Goal: Task Accomplishment & Management: Manage account settings

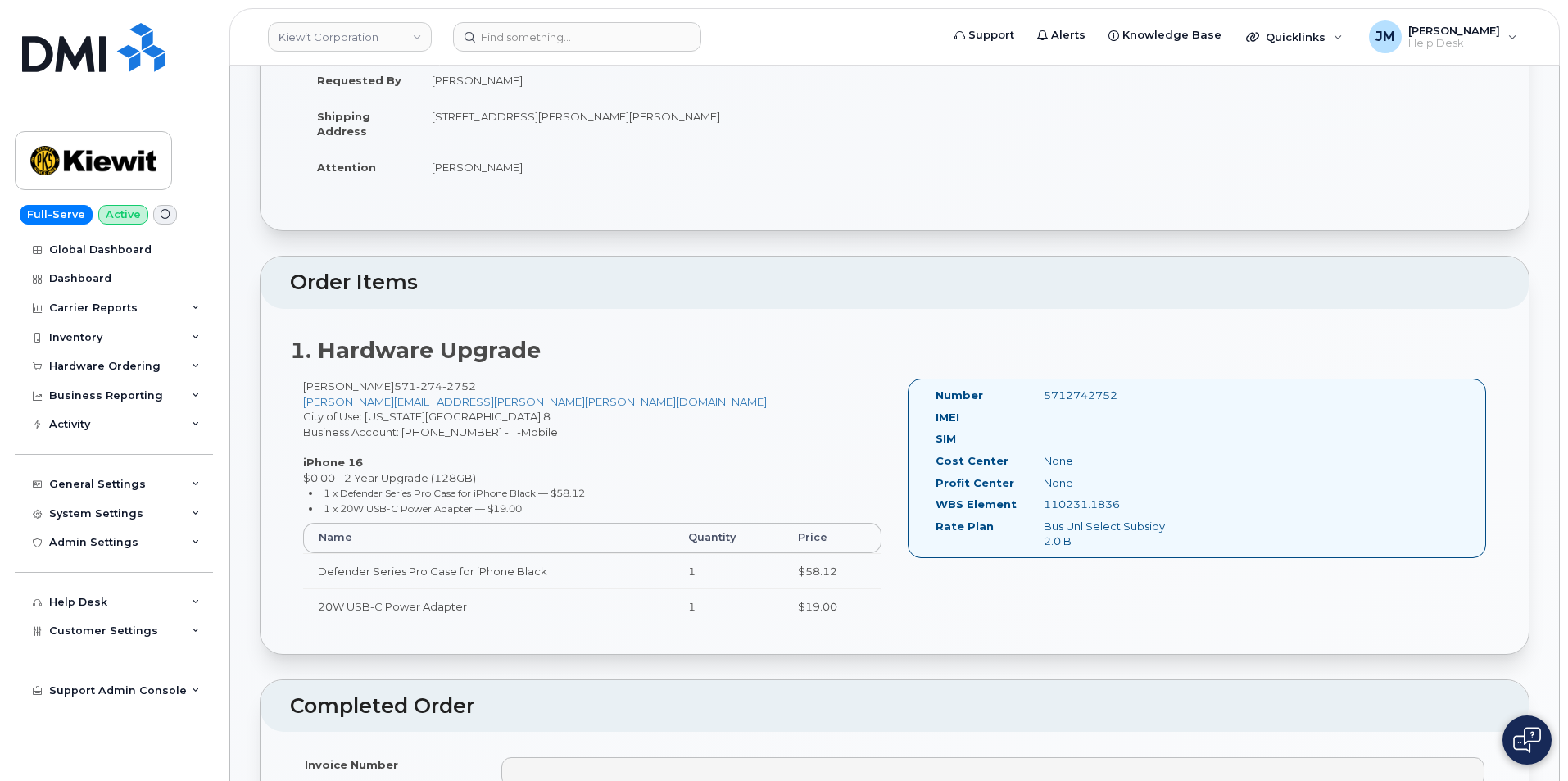
scroll to position [246, 0]
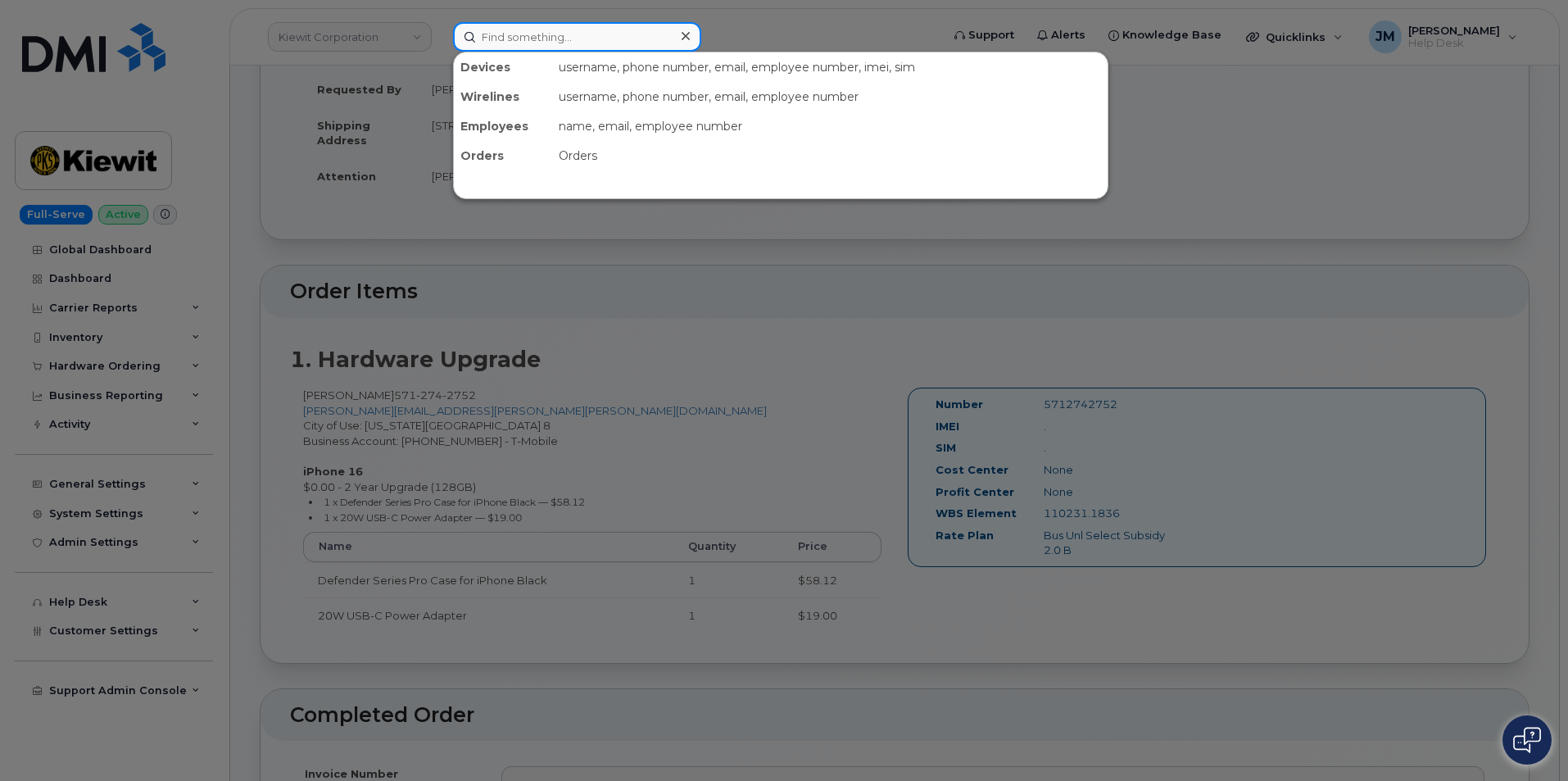
click at [557, 43] on input at bounding box center [577, 37] width 249 height 29
paste input "mykyta pola"
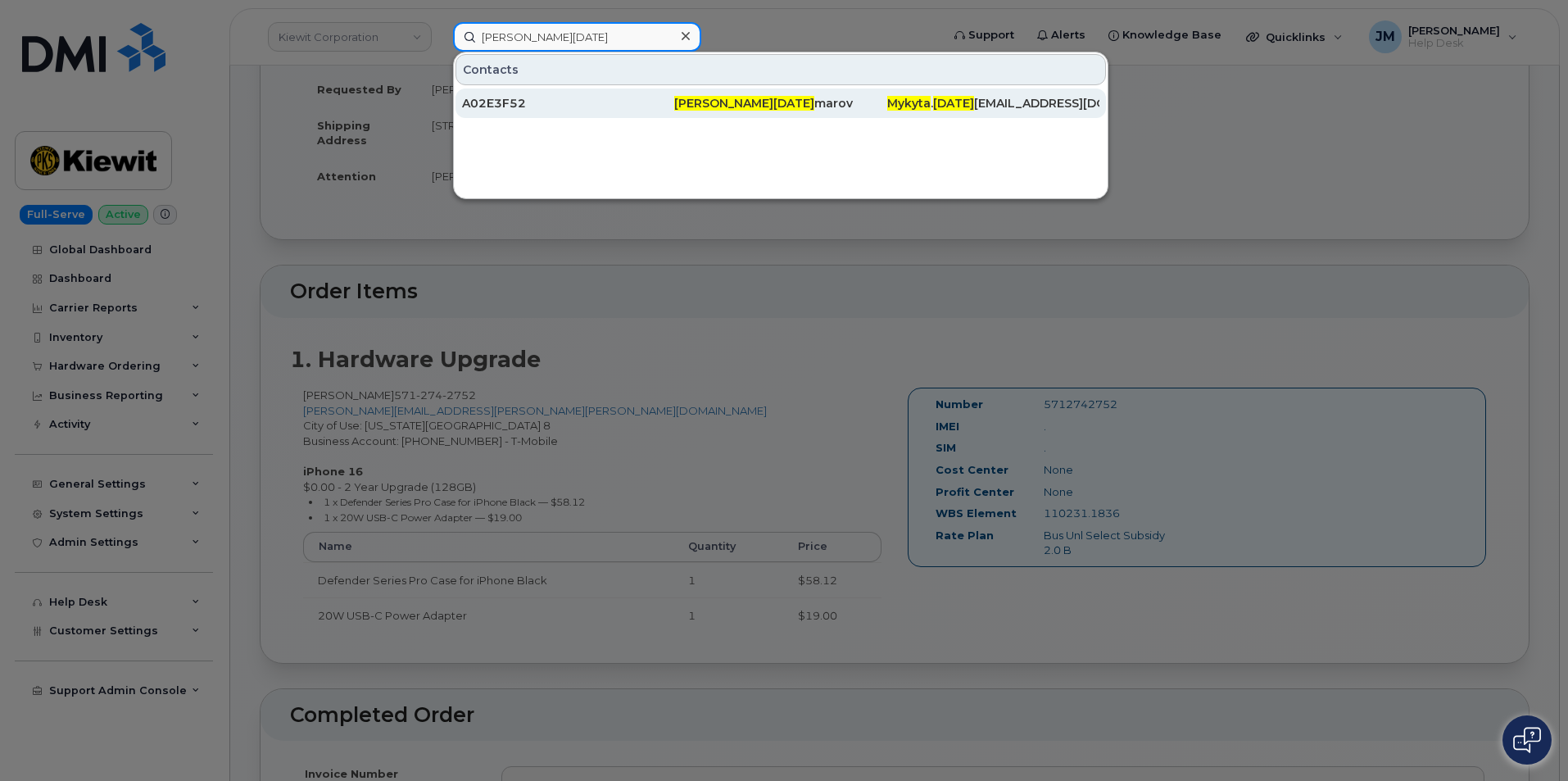
type input "mykyta pola"
click at [733, 107] on span "Mykyta Pola" at bounding box center [744, 103] width 140 height 15
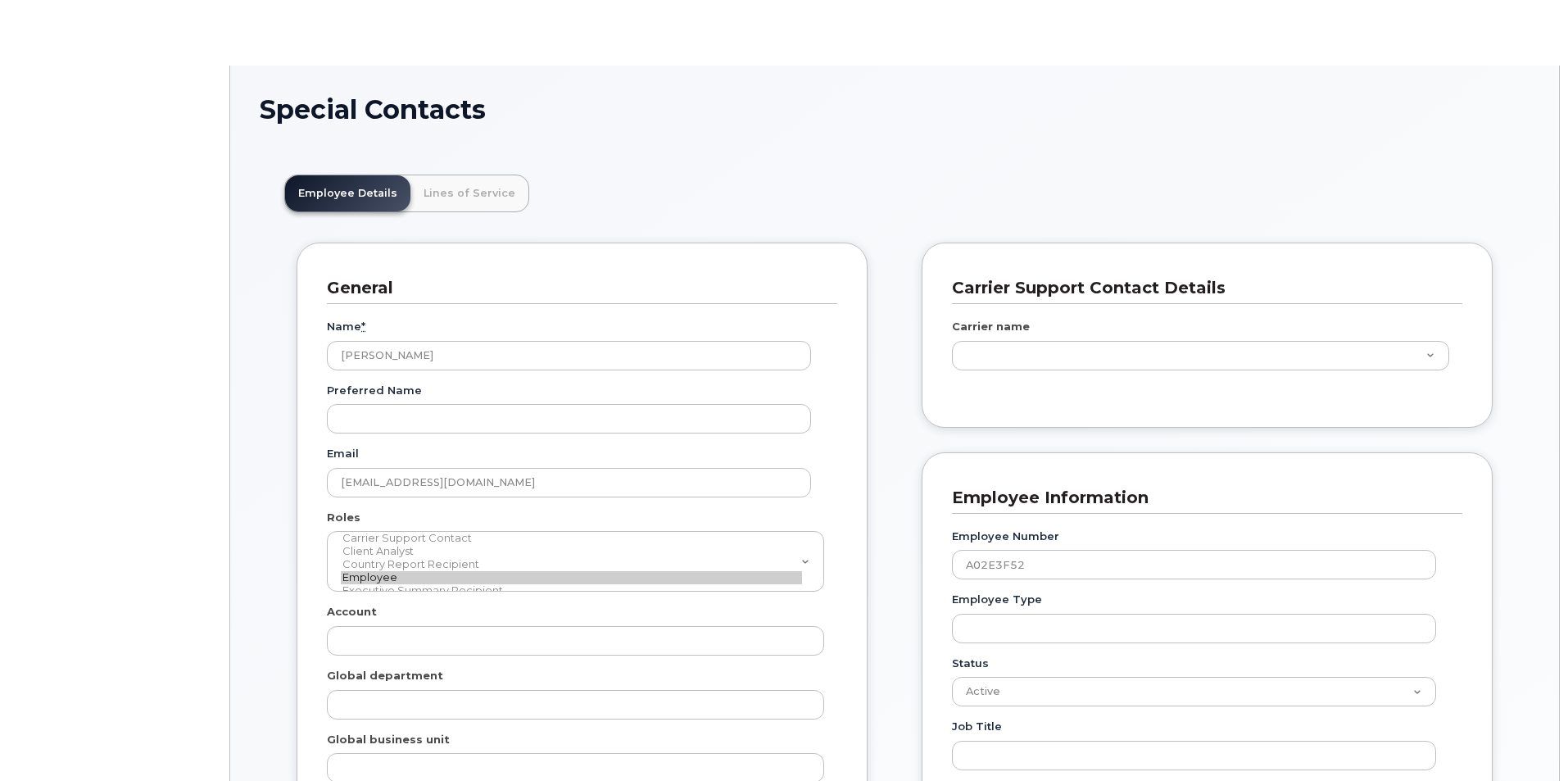
scroll to position [48, 0]
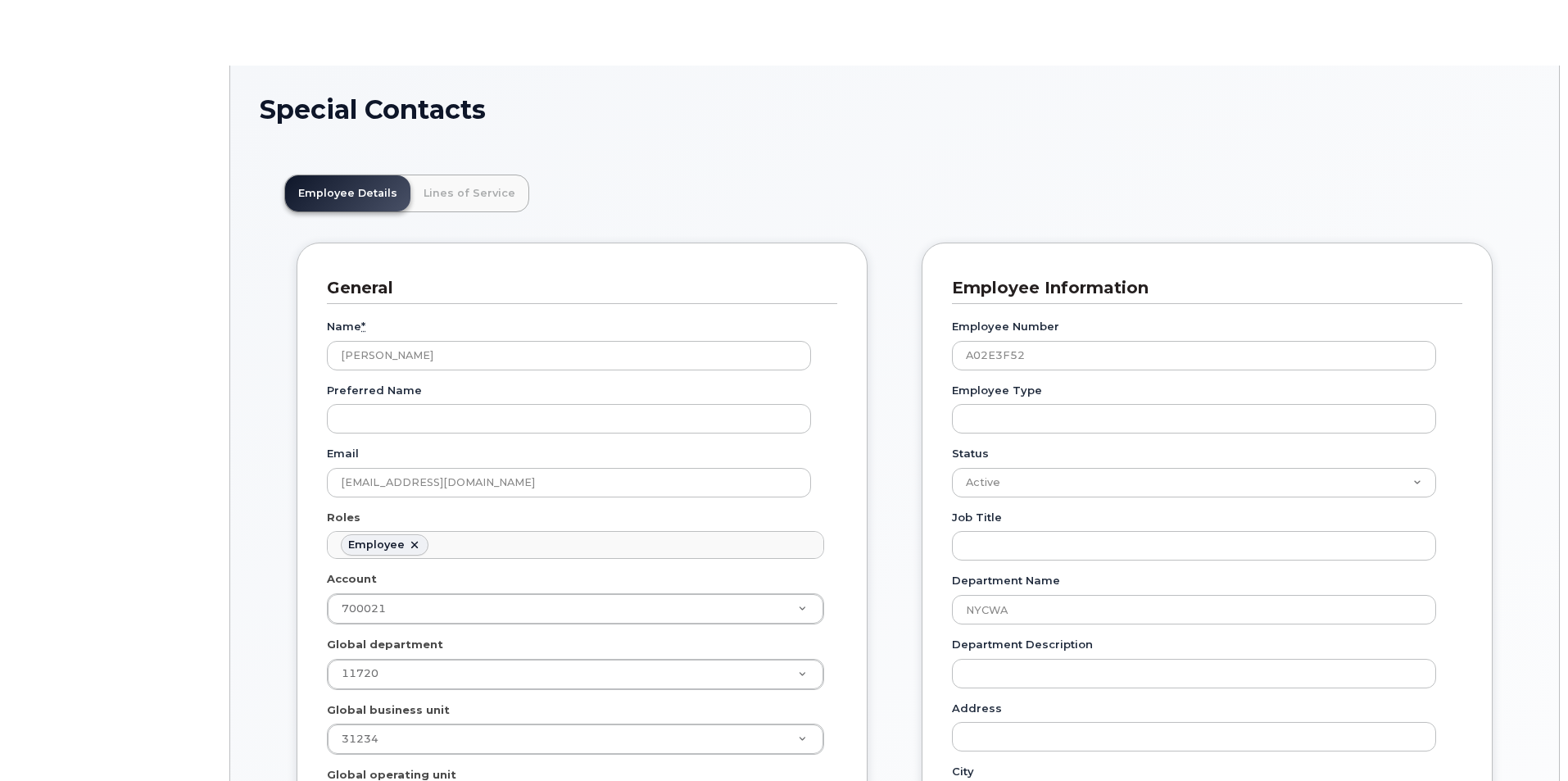
type input "34080331"
type input "34542459"
type input "34542004"
type input "34542226"
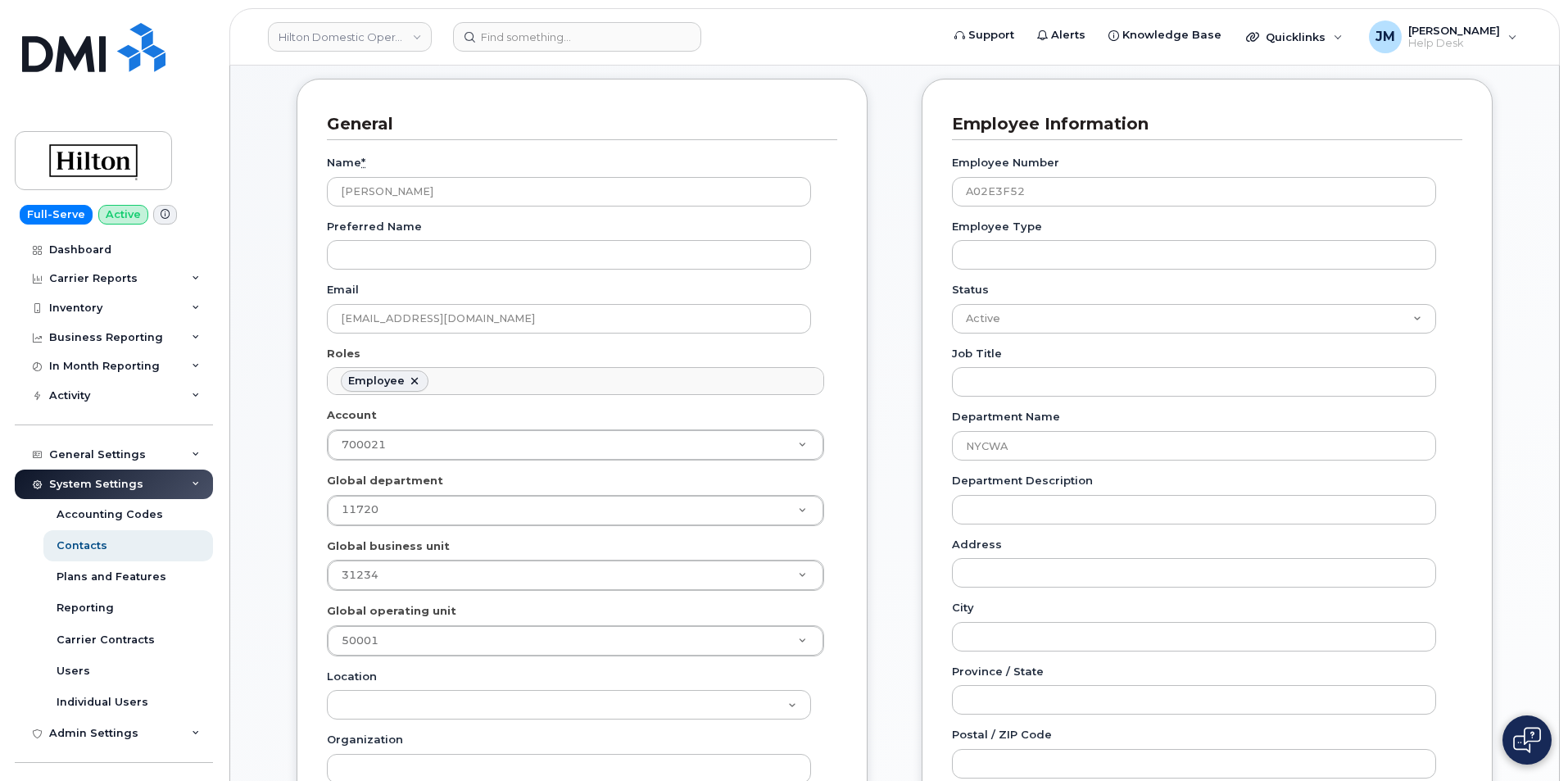
scroll to position [246, 0]
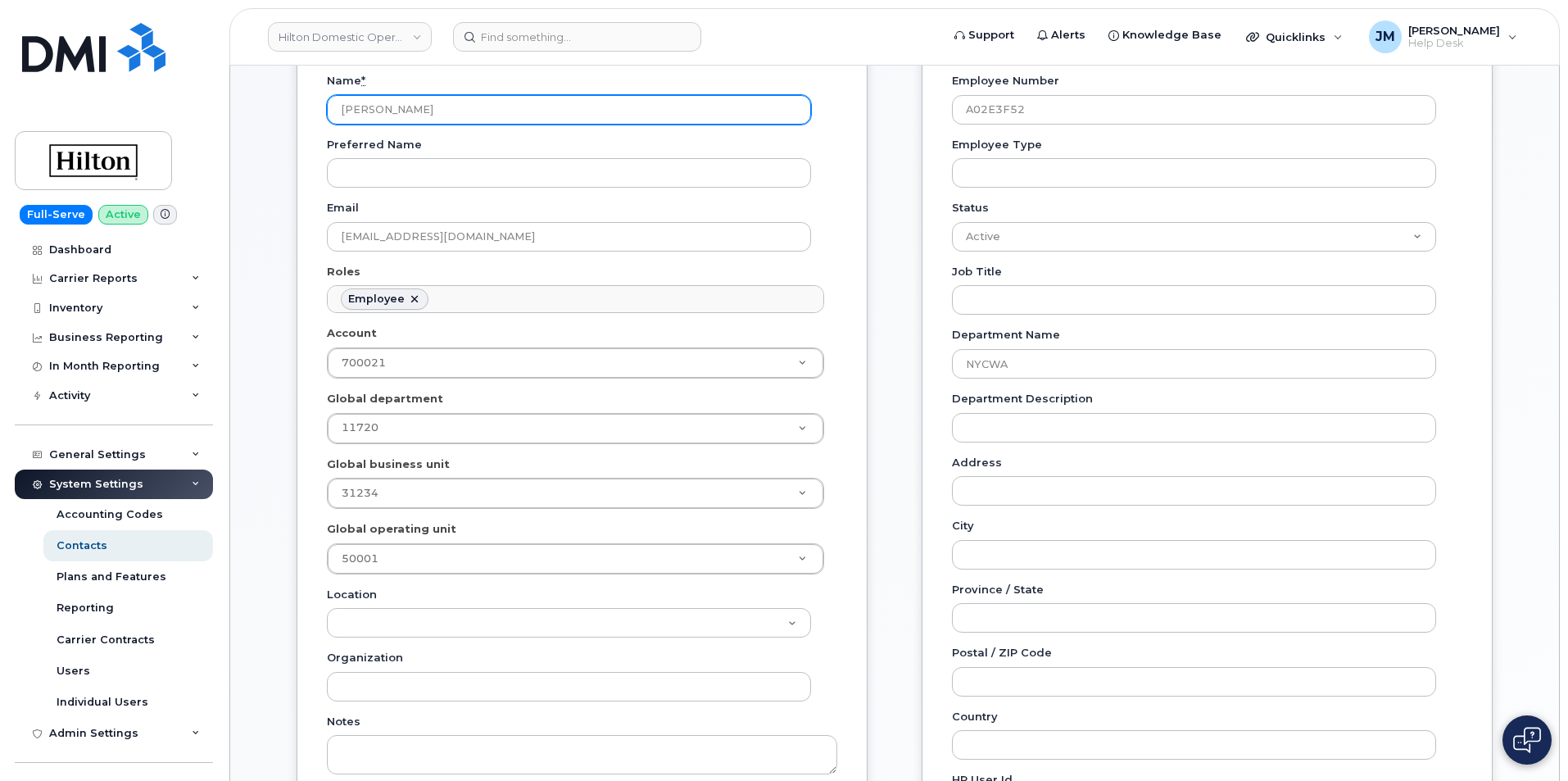
drag, startPoint x: 461, startPoint y: 102, endPoint x: 386, endPoint y: 108, distance: 75.2
click at [386, 108] on input "[PERSON_NAME]" at bounding box center [569, 110] width 484 height 29
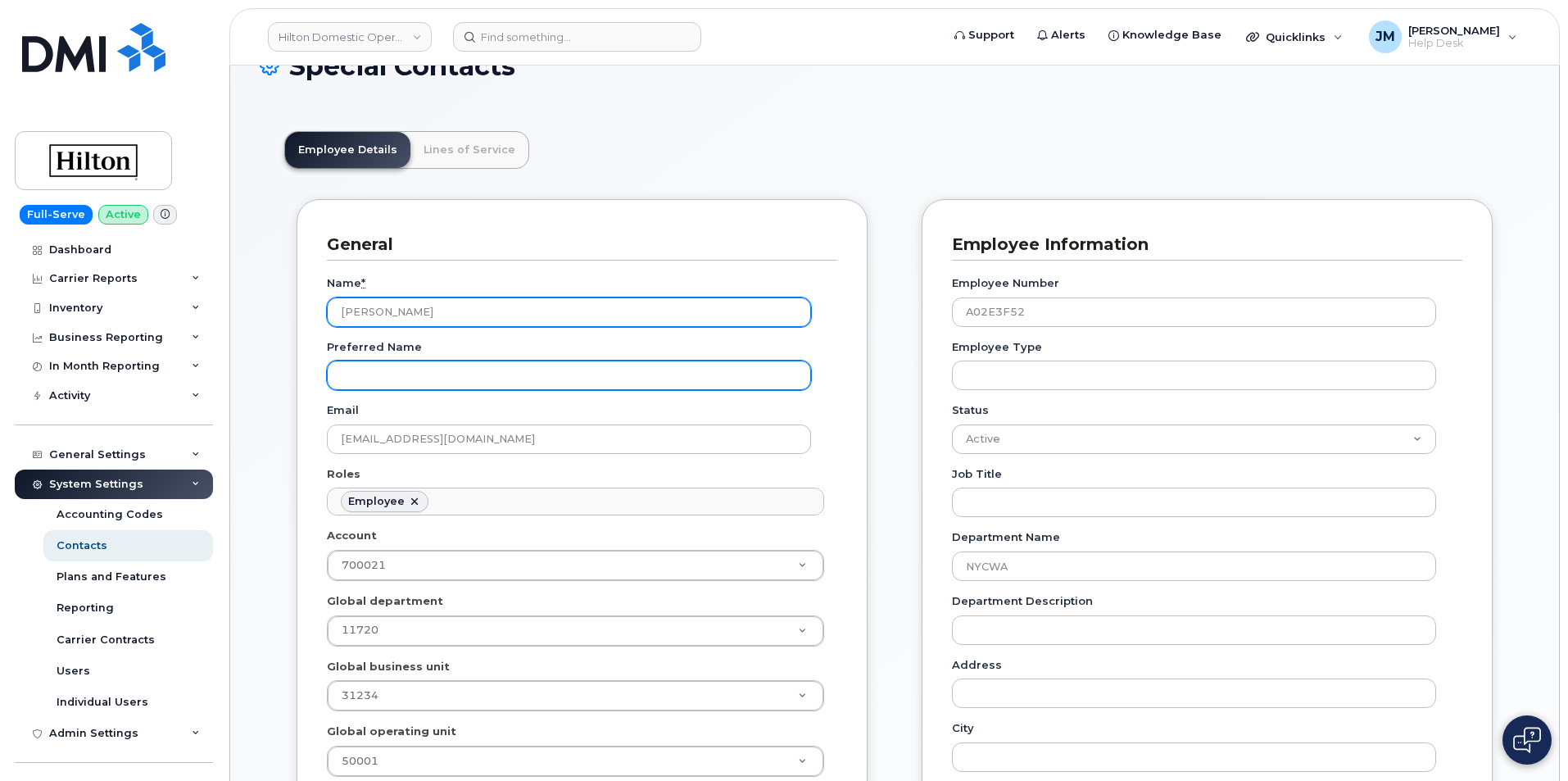
scroll to position [0, 0]
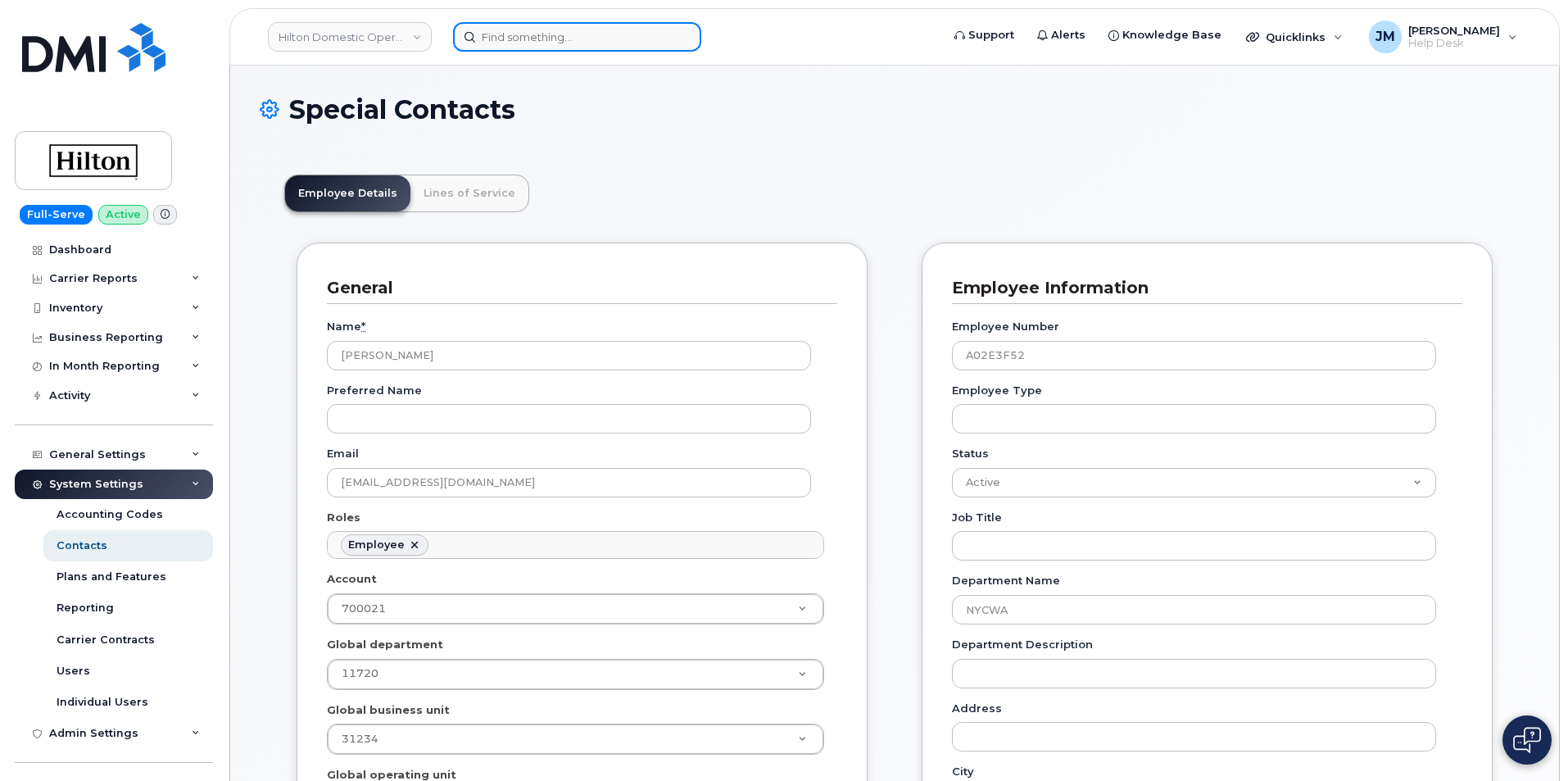
click at [515, 34] on input at bounding box center [577, 37] width 249 height 29
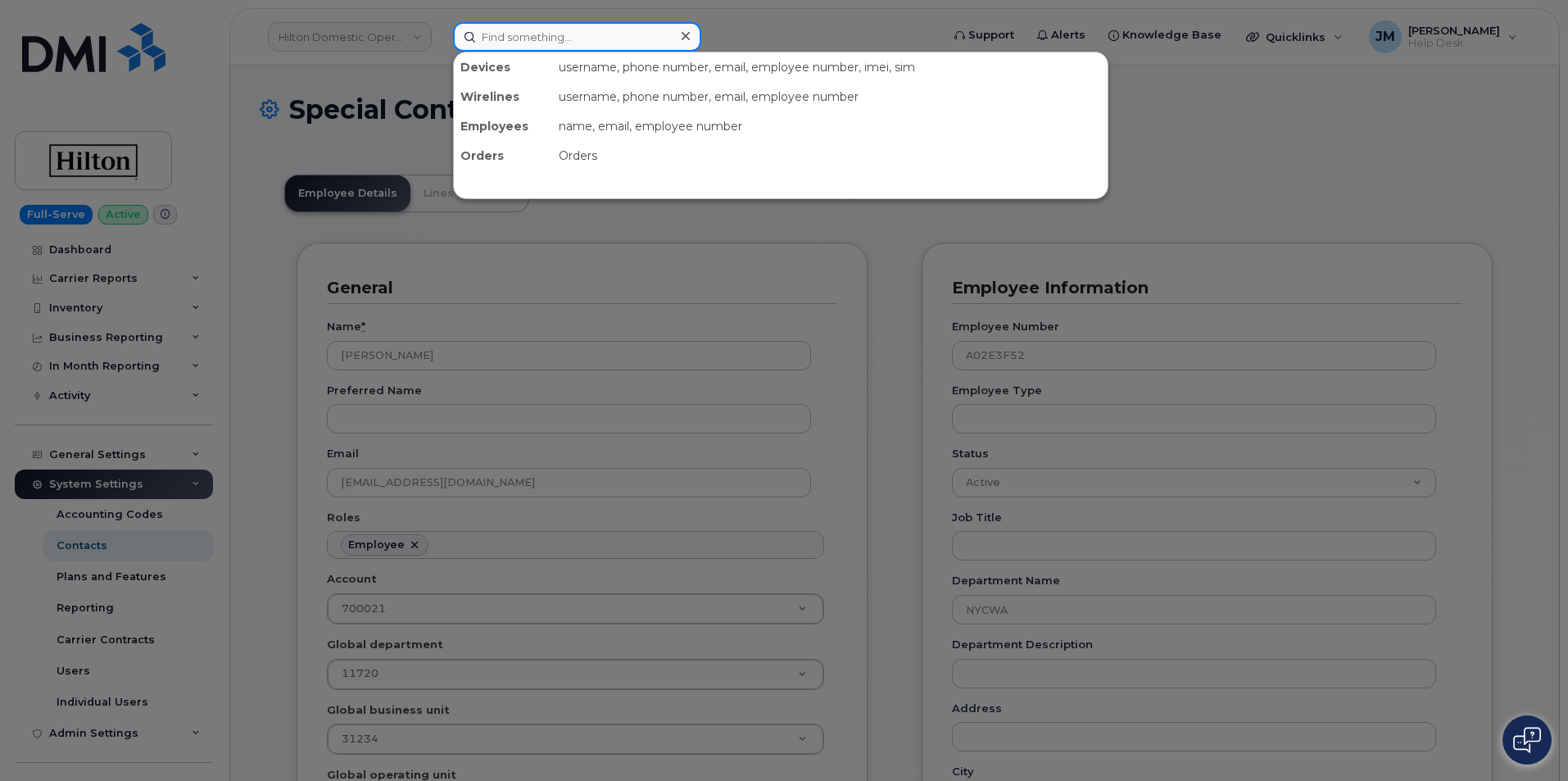
paste input "[PHONE_NUMBER]"
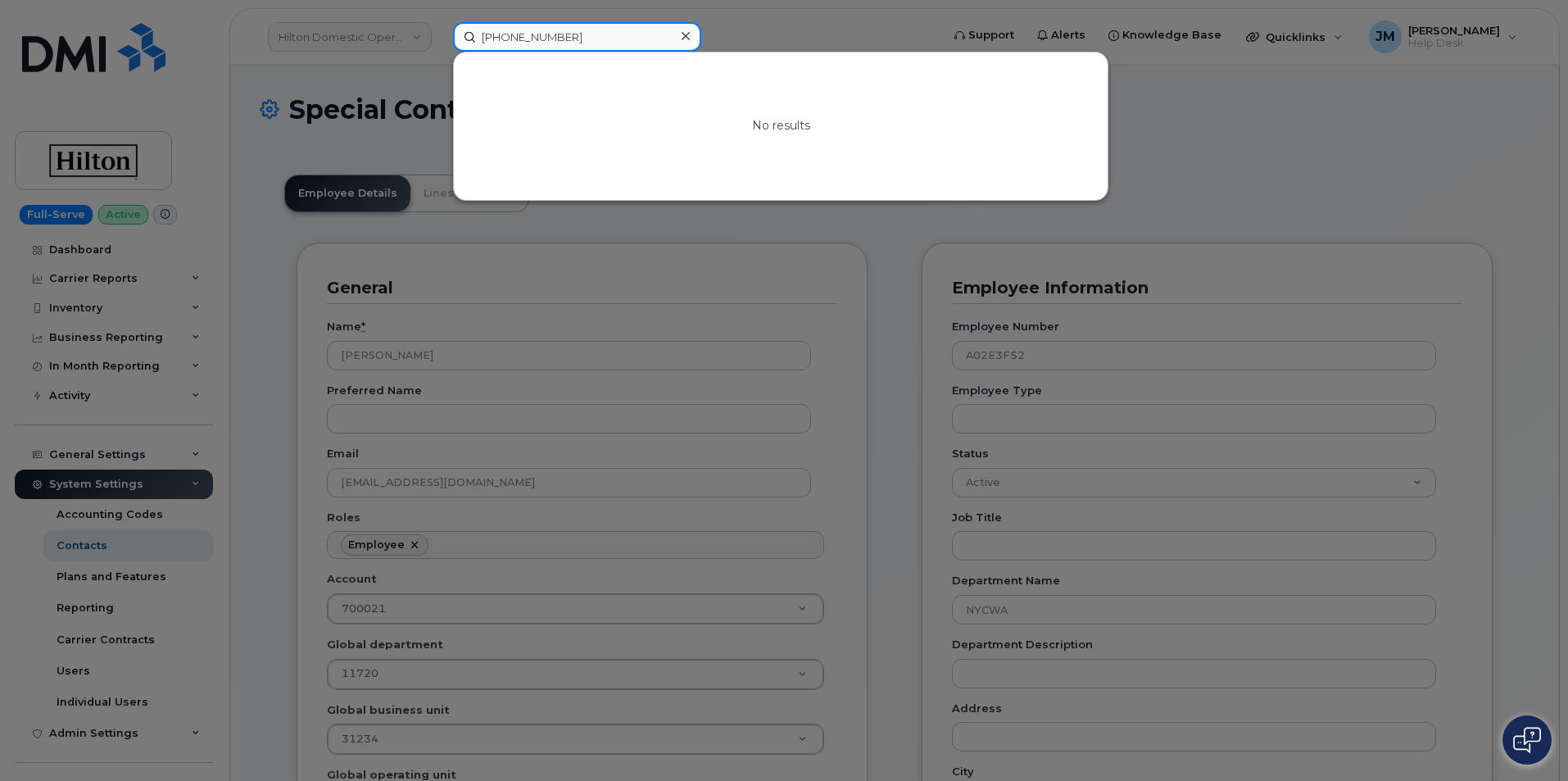
type input "[PHONE_NUMBER]"
click at [685, 33] on icon at bounding box center [685, 36] width 8 height 13
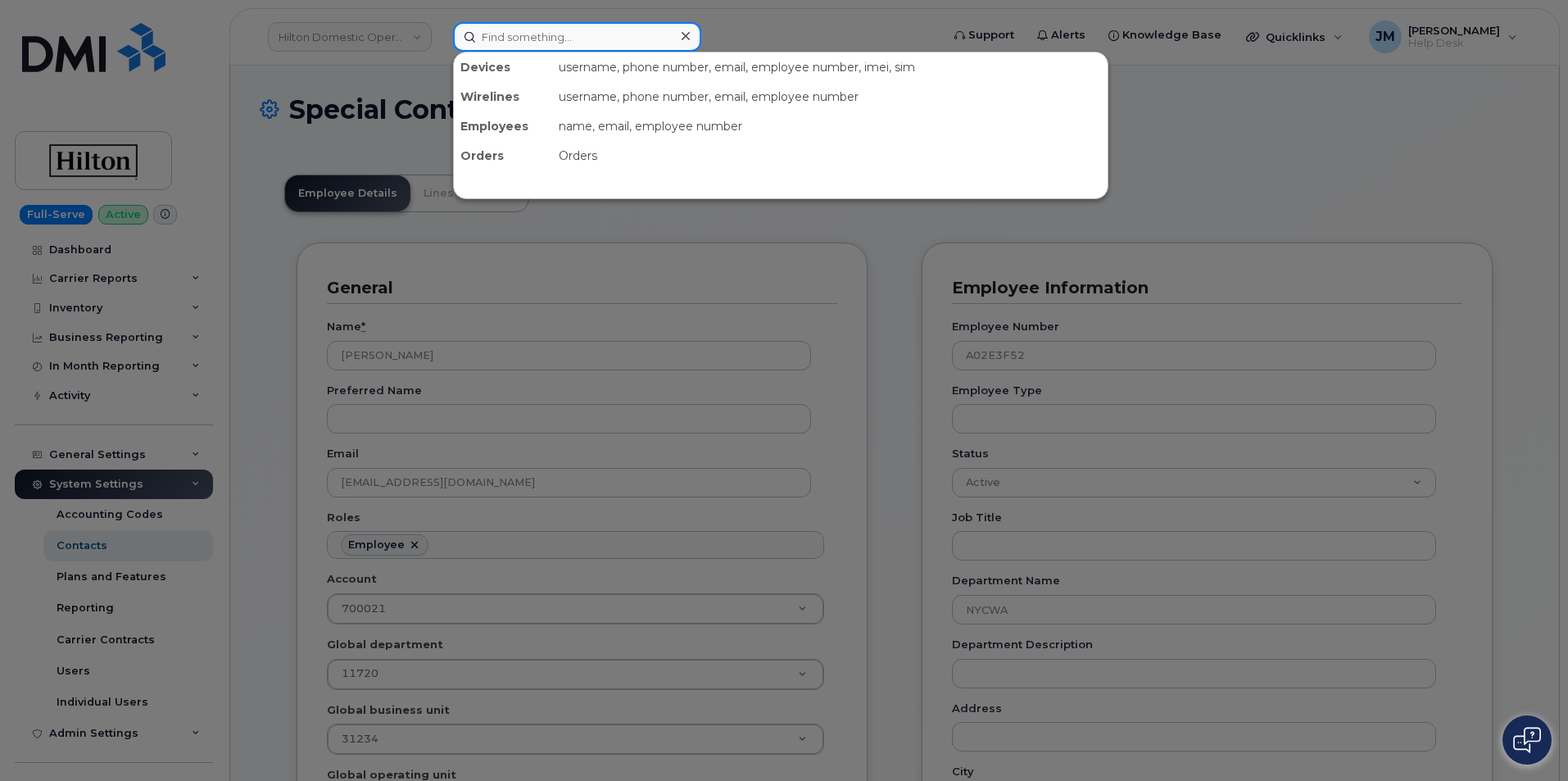
click at [549, 30] on input at bounding box center [577, 37] width 249 height 29
paste input "[PHONE_NUMBER]"
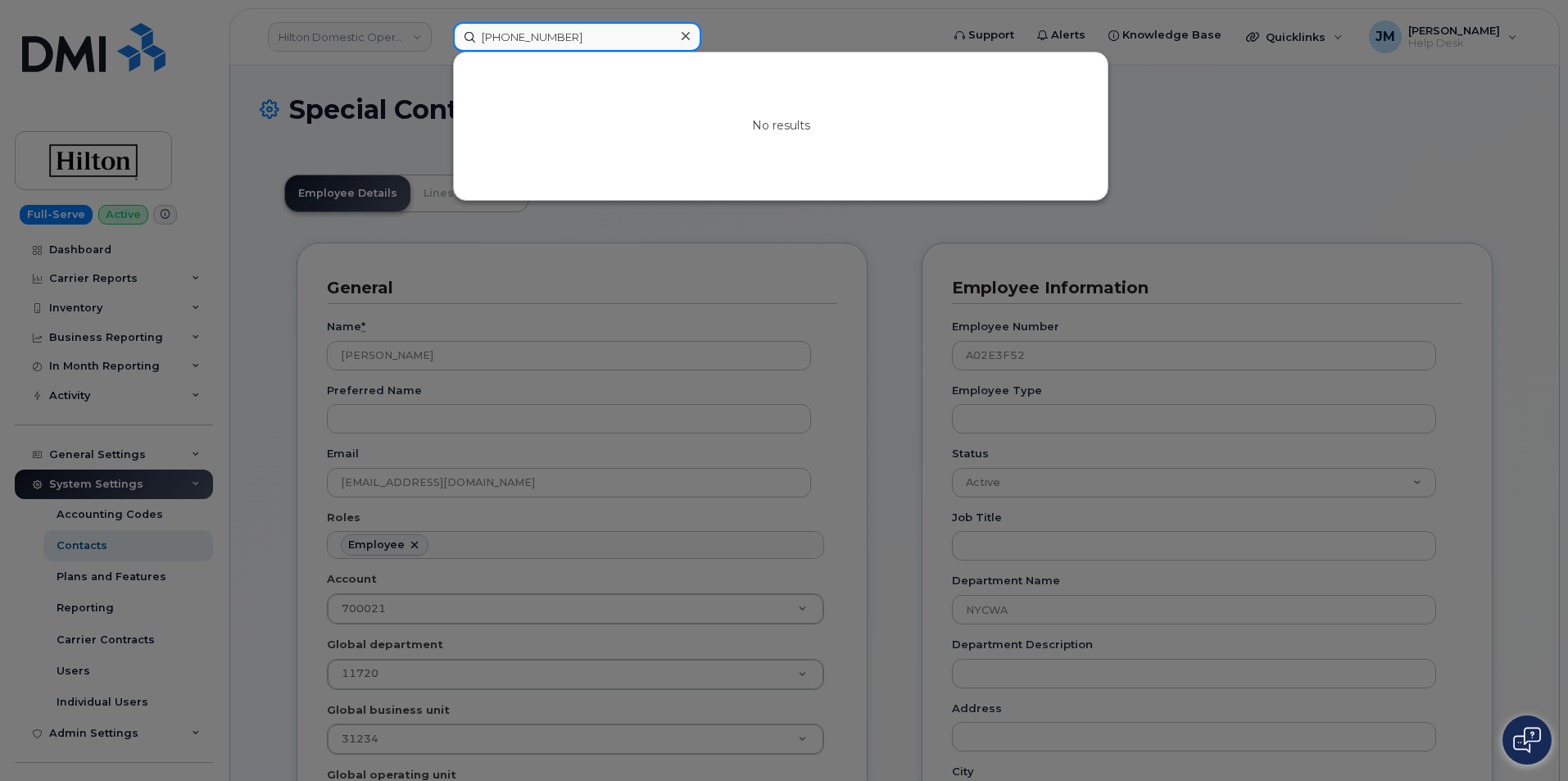
type input "[PHONE_NUMBER]"
